Goal: Transaction & Acquisition: Purchase product/service

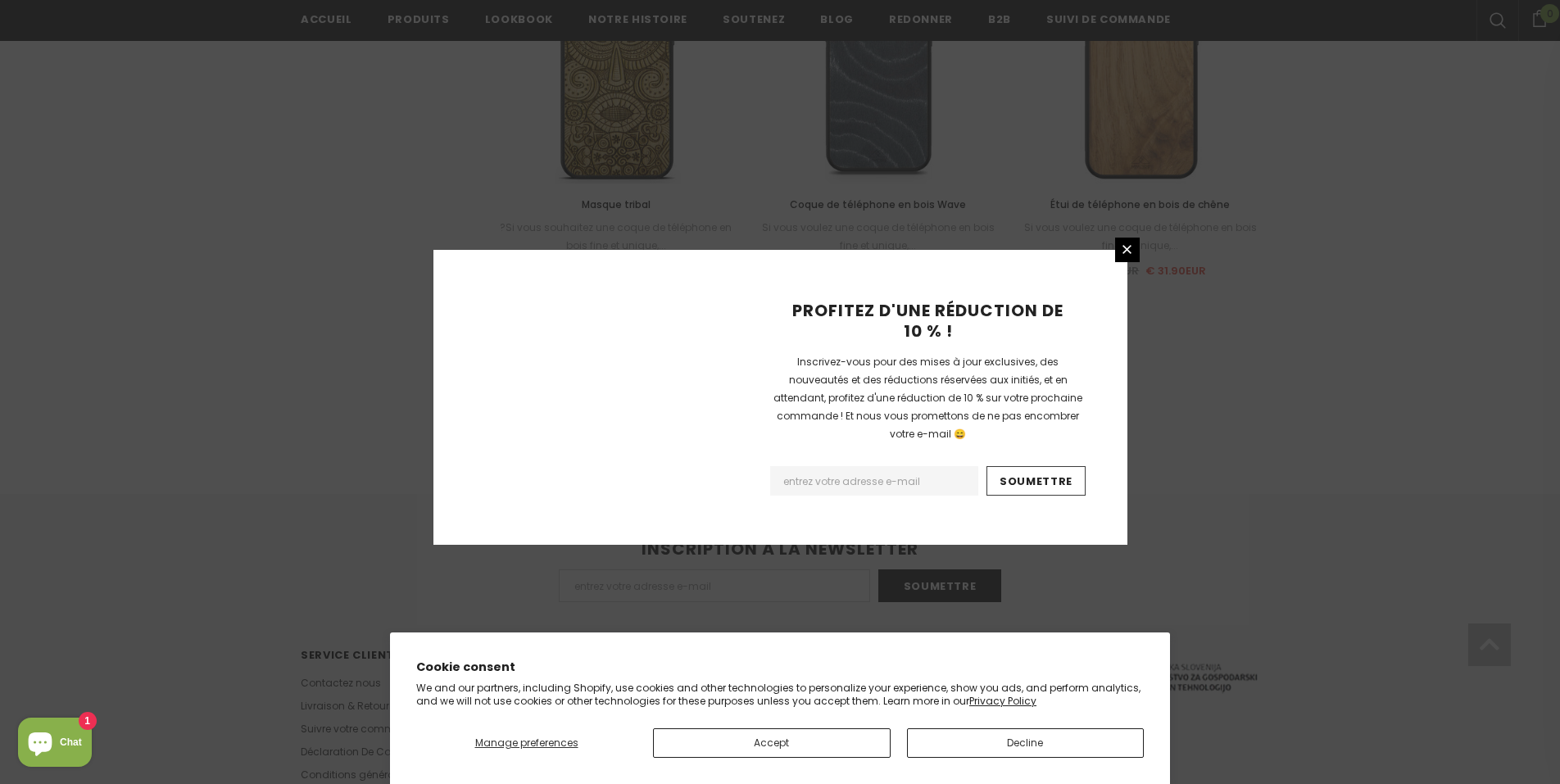
scroll to position [1807, 0]
